Goal: Transaction & Acquisition: Purchase product/service

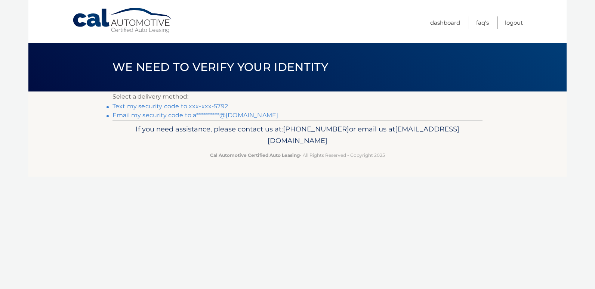
click at [213, 107] on link "Text my security code to xxx-xxx-5792" at bounding box center [169, 106] width 115 height 7
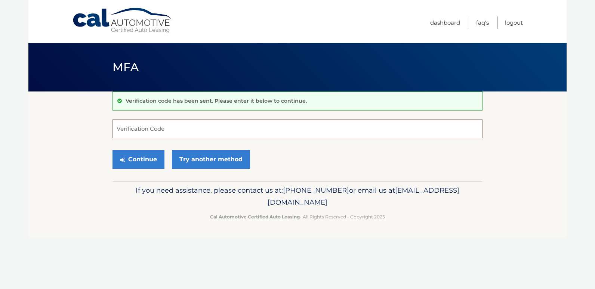
click at [189, 123] on input "Verification Code" at bounding box center [297, 129] width 370 height 19
type input "529896"
click at [150, 159] on button "Continue" at bounding box center [138, 159] width 52 height 19
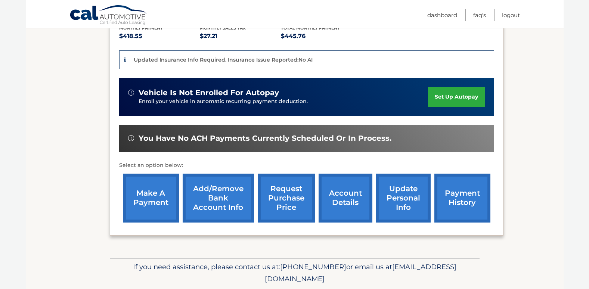
scroll to position [192, 0]
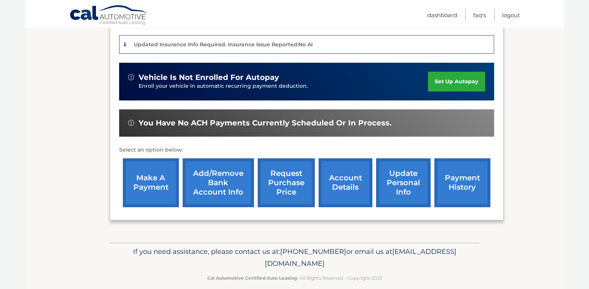
click at [170, 185] on link "make a payment" at bounding box center [151, 182] width 56 height 49
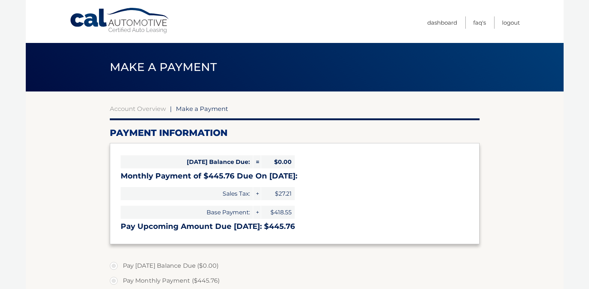
select select "NzI3YmJjMmMtYTNiNy00ZTU1LTk2ZDEtMWI4NjQ4OTVjY2Yx"
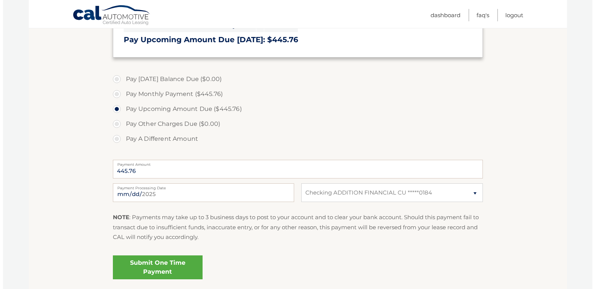
scroll to position [216, 0]
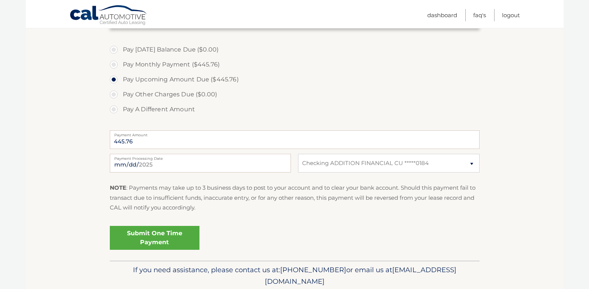
click at [155, 244] on link "Submit One Time Payment" at bounding box center [155, 238] width 90 height 24
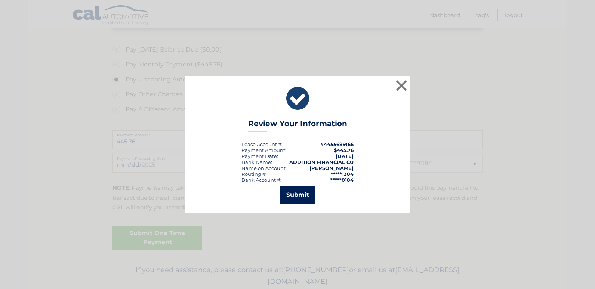
click at [306, 196] on button "Submit" at bounding box center [297, 195] width 35 height 18
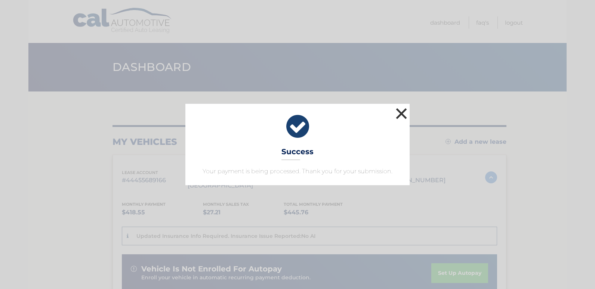
click at [401, 110] on button "×" at bounding box center [401, 113] width 15 height 15
